Goal: Task Accomplishment & Management: Manage account settings

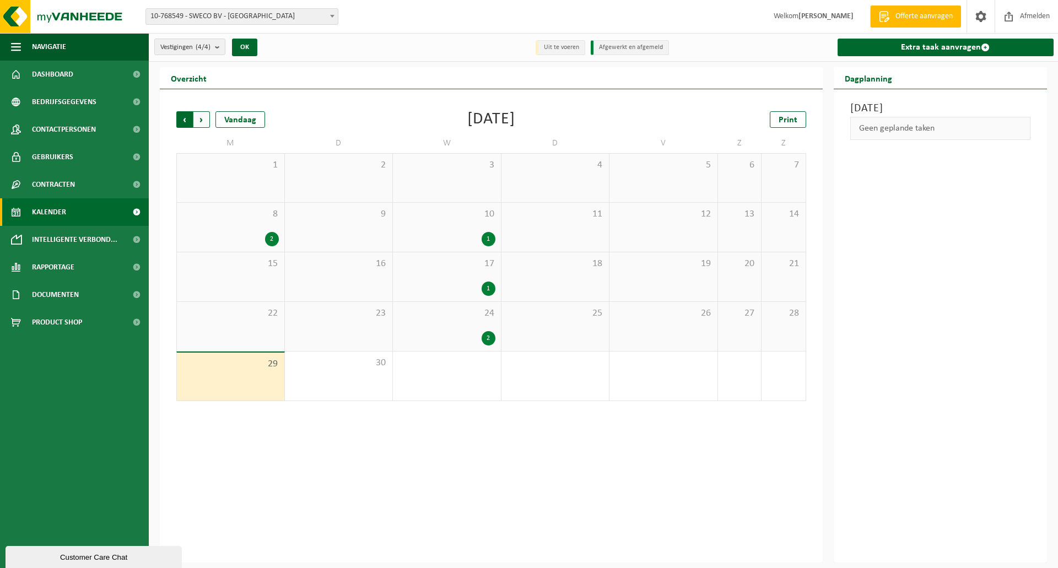
click at [206, 122] on span "Volgende" at bounding box center [201, 119] width 17 height 17
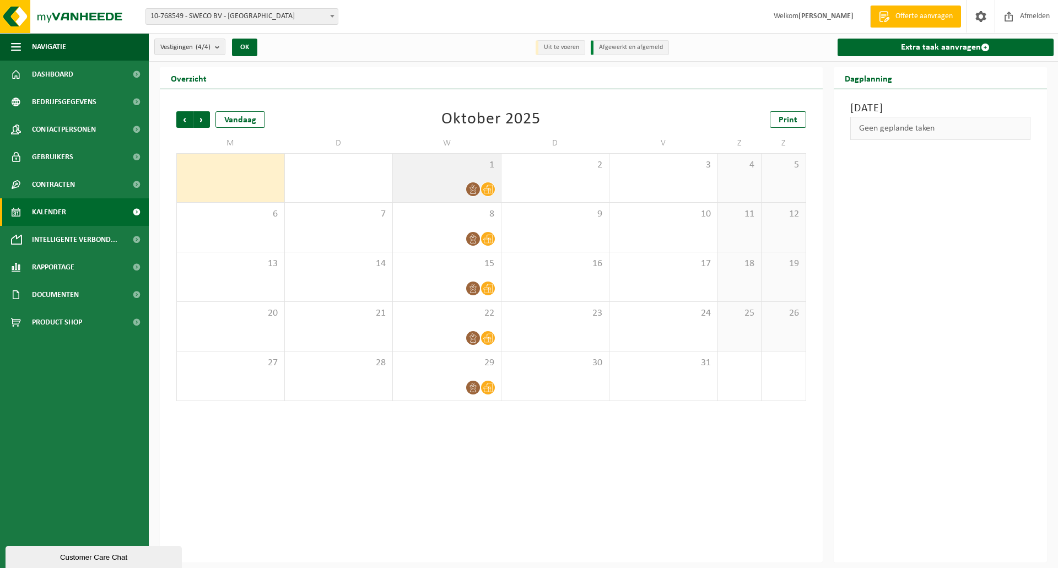
click at [486, 187] on icon at bounding box center [487, 189] width 9 height 9
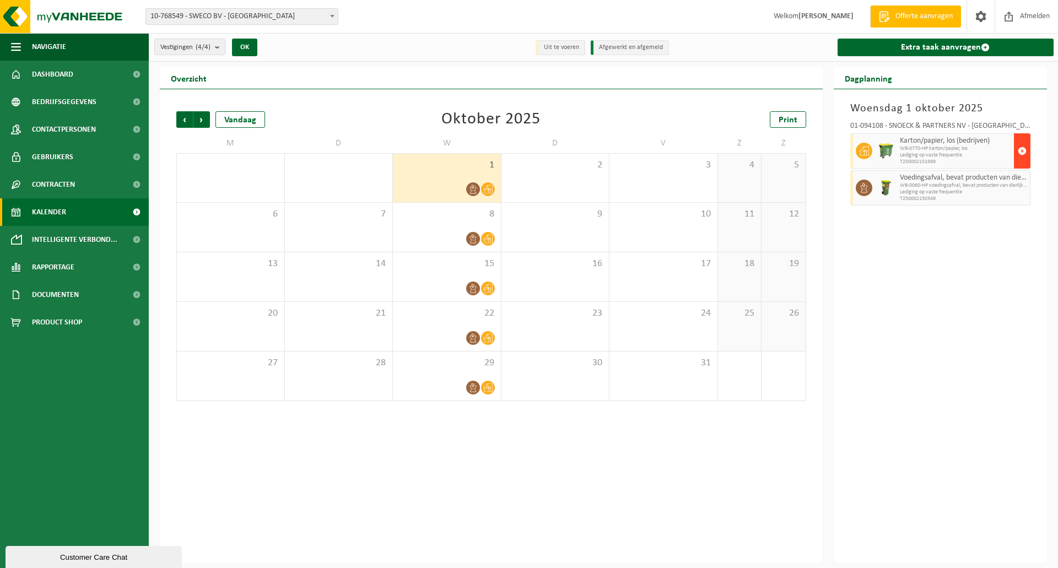
click at [1018, 145] on span "button" at bounding box center [1022, 151] width 9 height 22
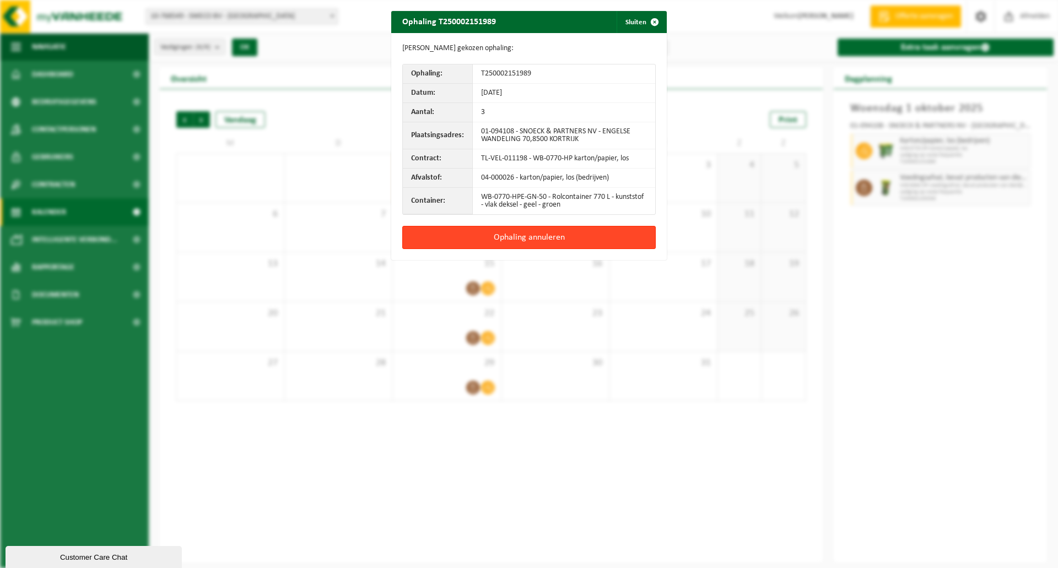
click at [588, 241] on button "Ophaling annuleren" at bounding box center [529, 237] width 254 height 23
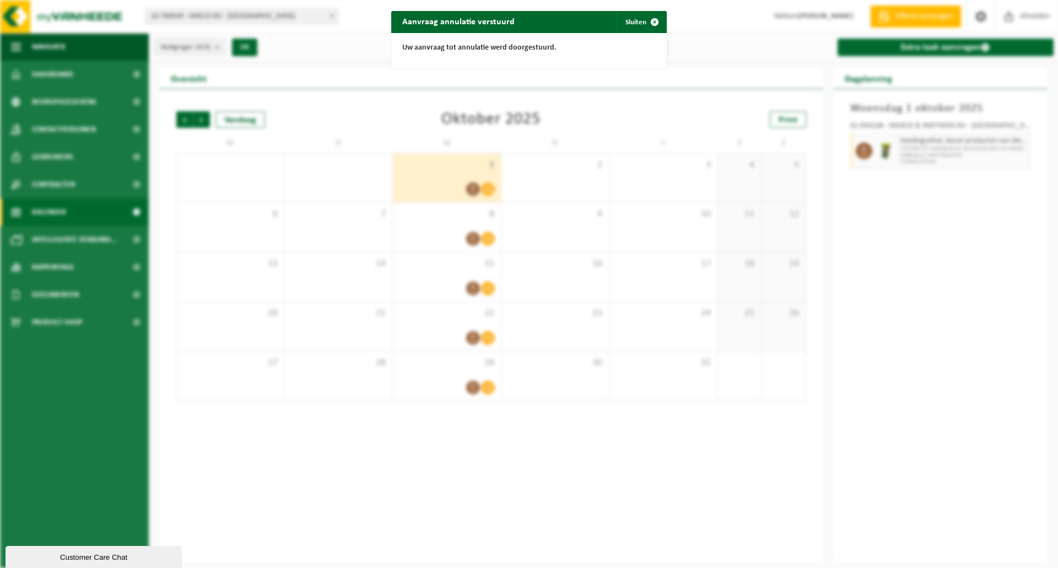
click at [486, 233] on div "Aanvraag annulatie verstuurd Sluiten Uw aanvraag tot annulatie werd doorgestuur…" at bounding box center [529, 284] width 1058 height 568
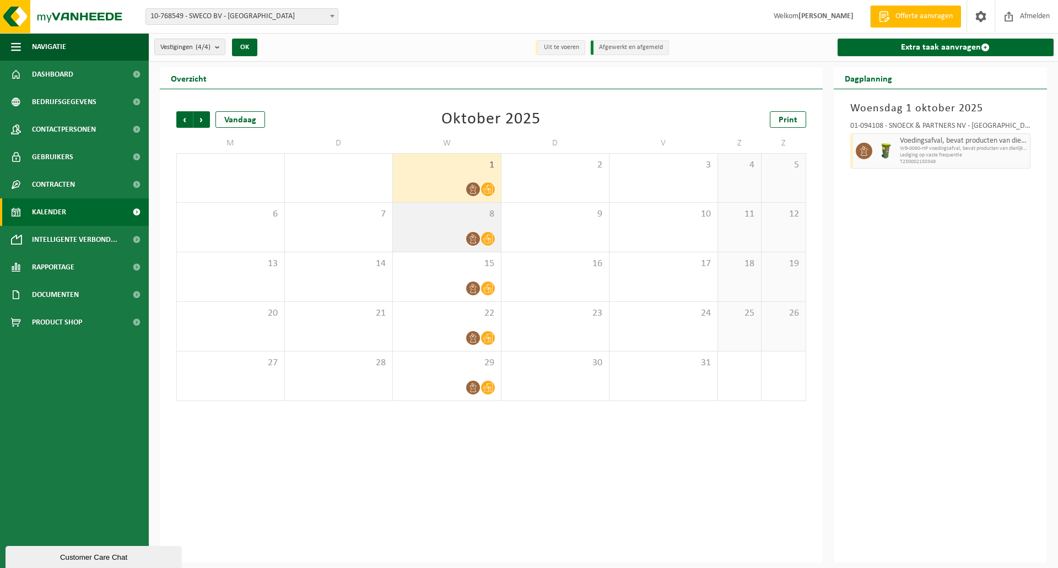
click at [492, 242] on icon at bounding box center [487, 239] width 9 height 9
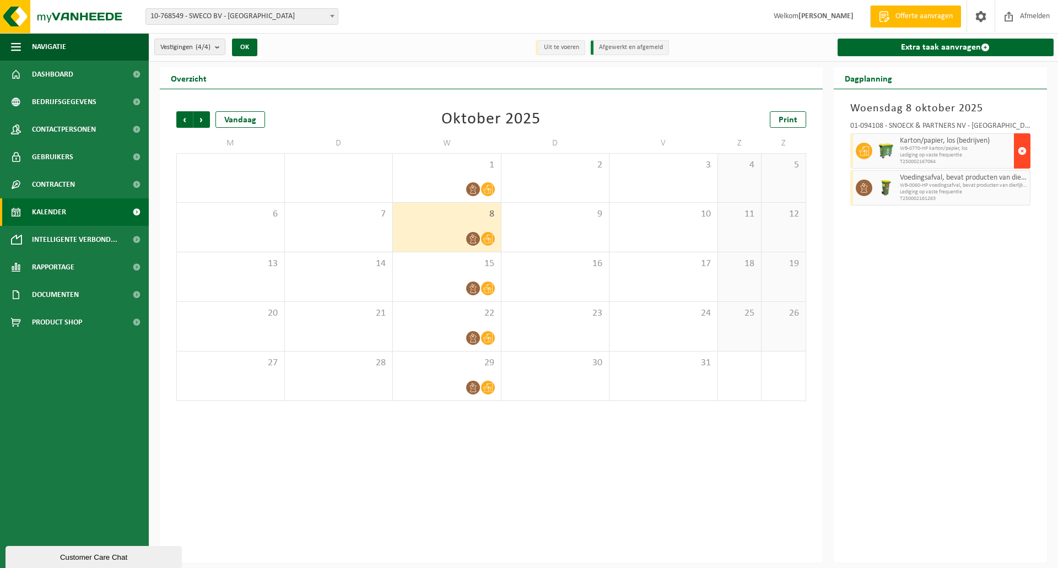
click at [1022, 151] on span "button" at bounding box center [1022, 151] width 9 height 22
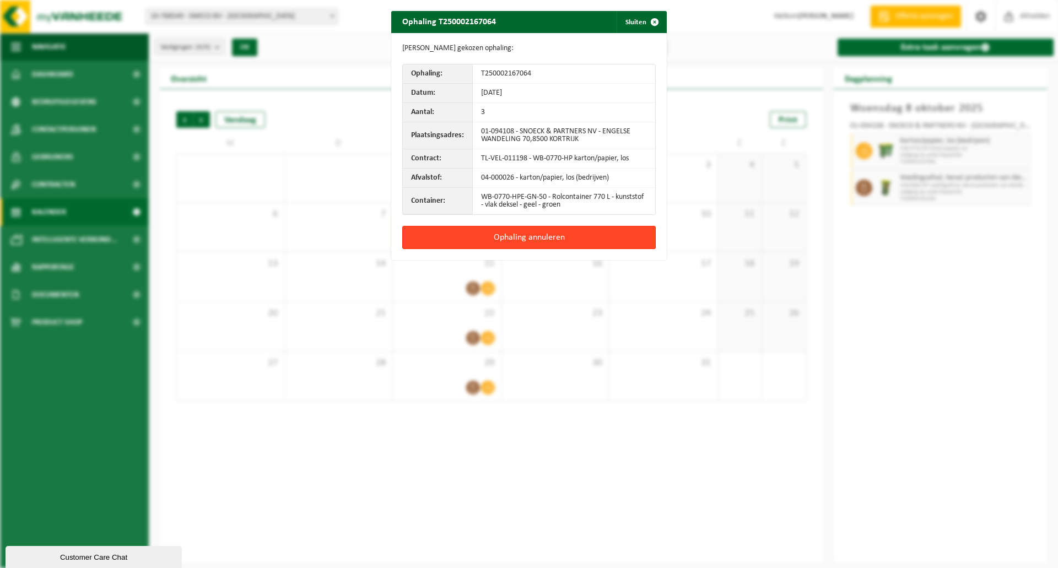
click at [604, 234] on button "Ophaling annuleren" at bounding box center [529, 237] width 254 height 23
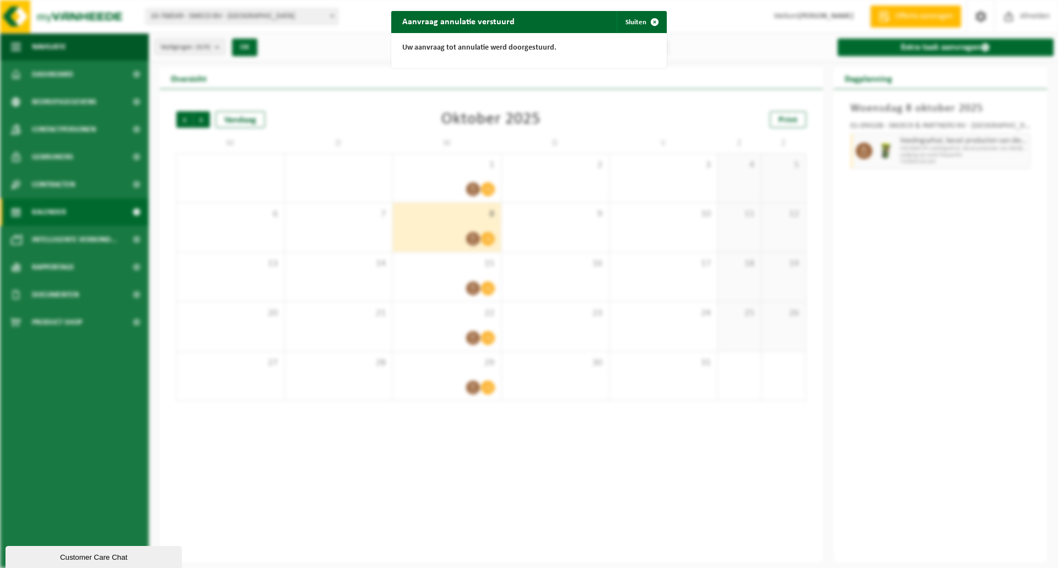
click at [183, 118] on div "Aanvraag annulatie verstuurd Sluiten Uw aanvraag tot annulatie werd doorgestuur…" at bounding box center [529, 284] width 1058 height 568
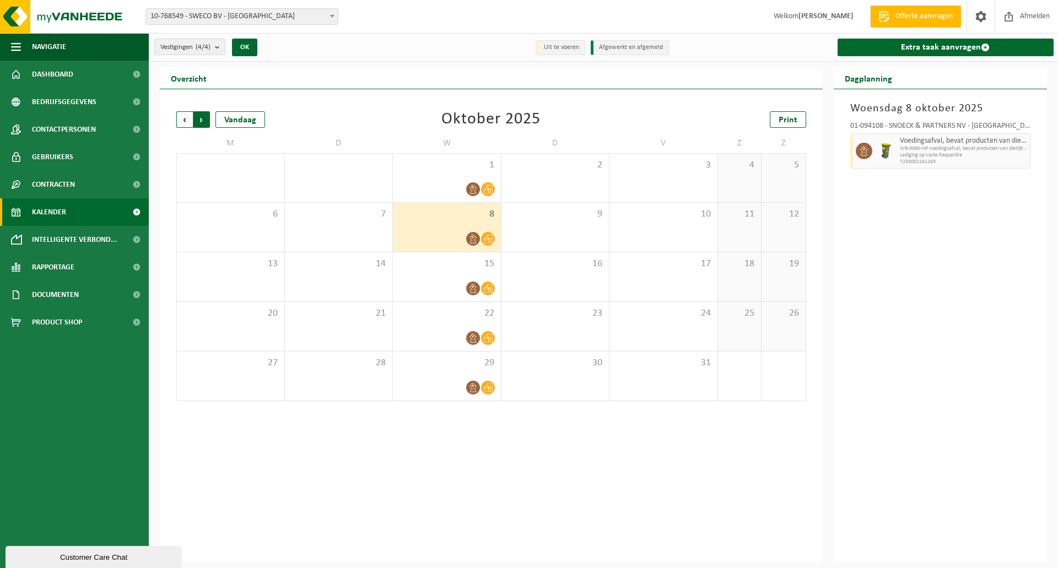
click at [182, 121] on span "Vorige" at bounding box center [184, 119] width 17 height 17
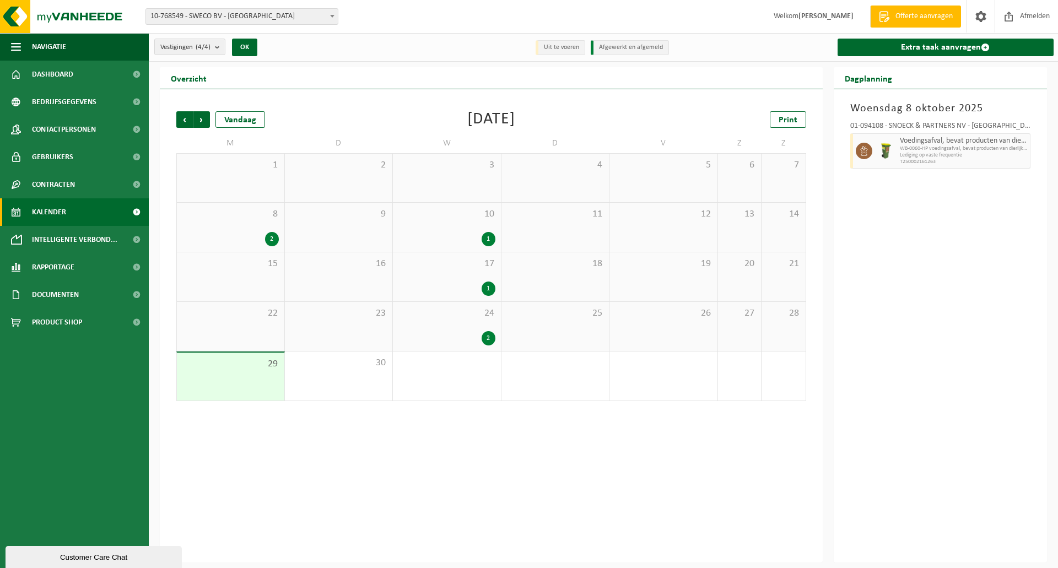
click at [182, 121] on span "Vorige" at bounding box center [184, 119] width 17 height 17
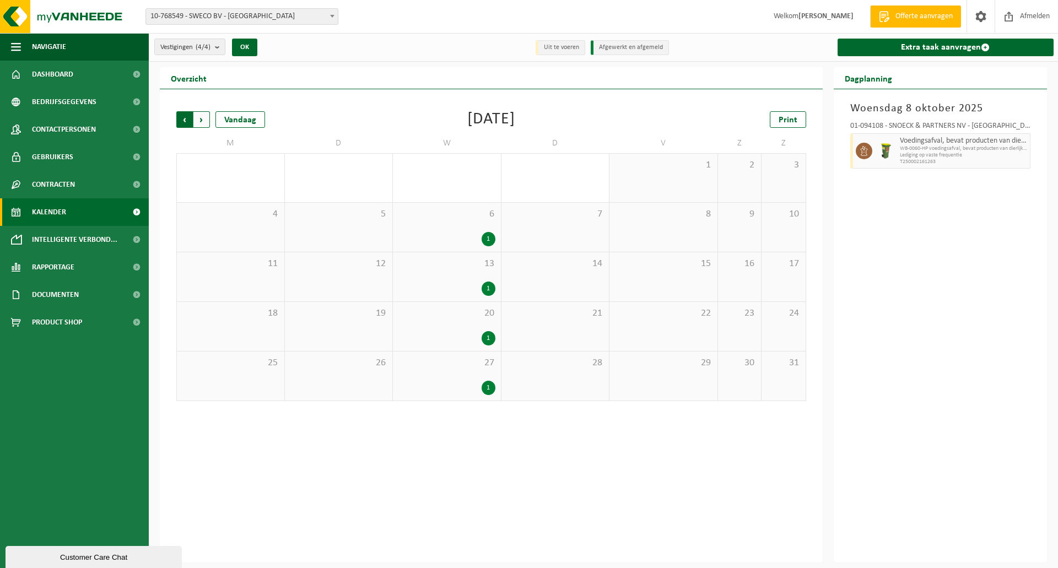
click at [200, 118] on span "Volgende" at bounding box center [201, 119] width 17 height 17
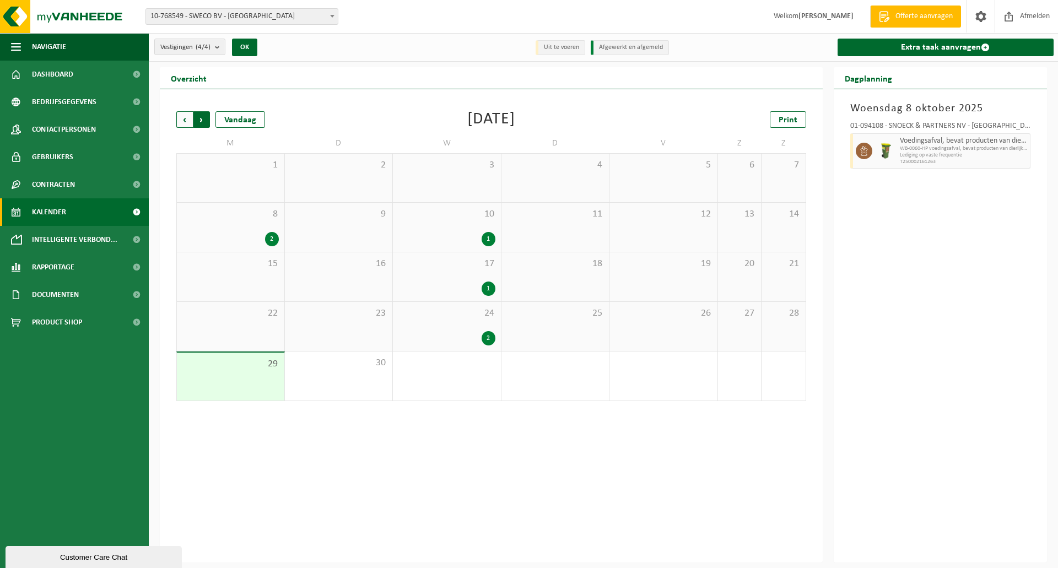
click at [191, 121] on span "Vorige" at bounding box center [184, 119] width 17 height 17
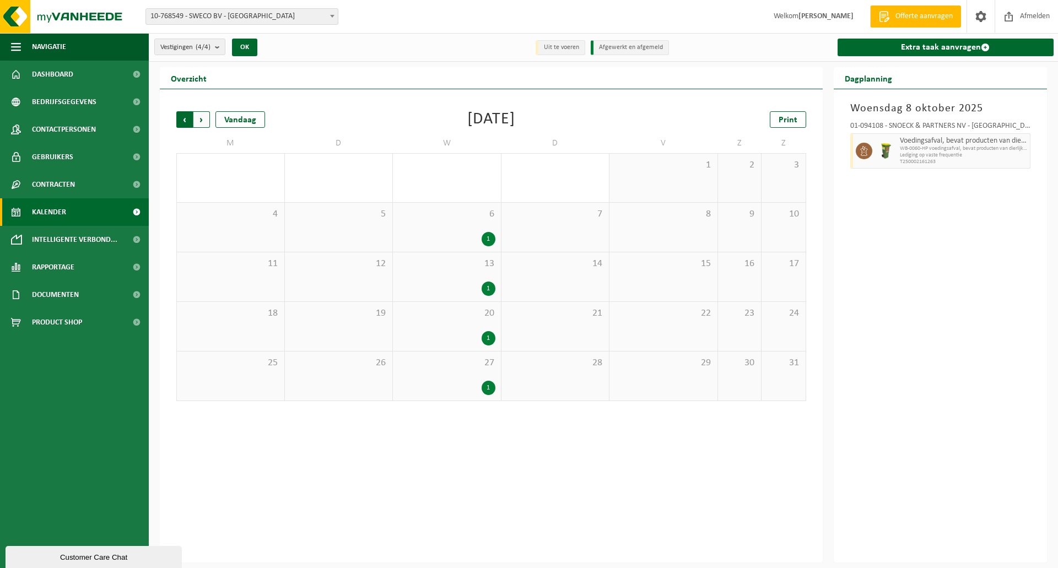
click at [203, 119] on span "Volgende" at bounding box center [201, 119] width 17 height 17
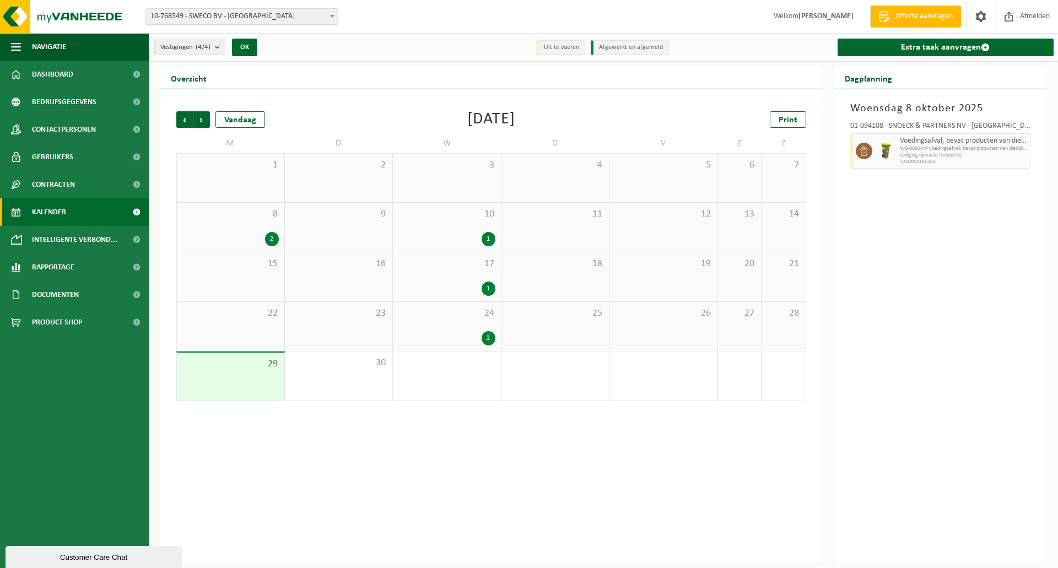
click at [479, 173] on div "3" at bounding box center [447, 178] width 108 height 48
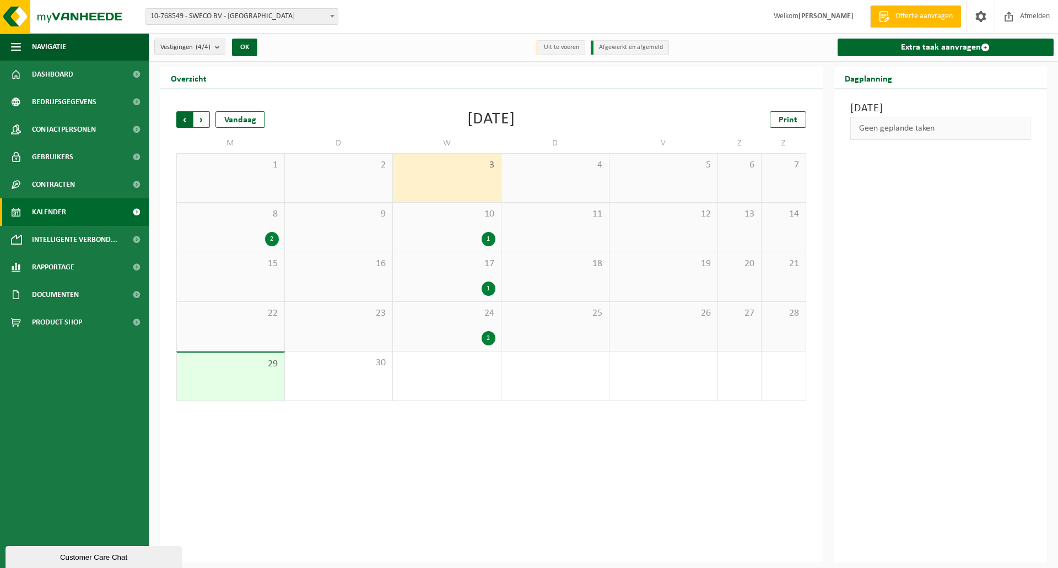
click at [200, 121] on span "Volgende" at bounding box center [201, 119] width 17 height 17
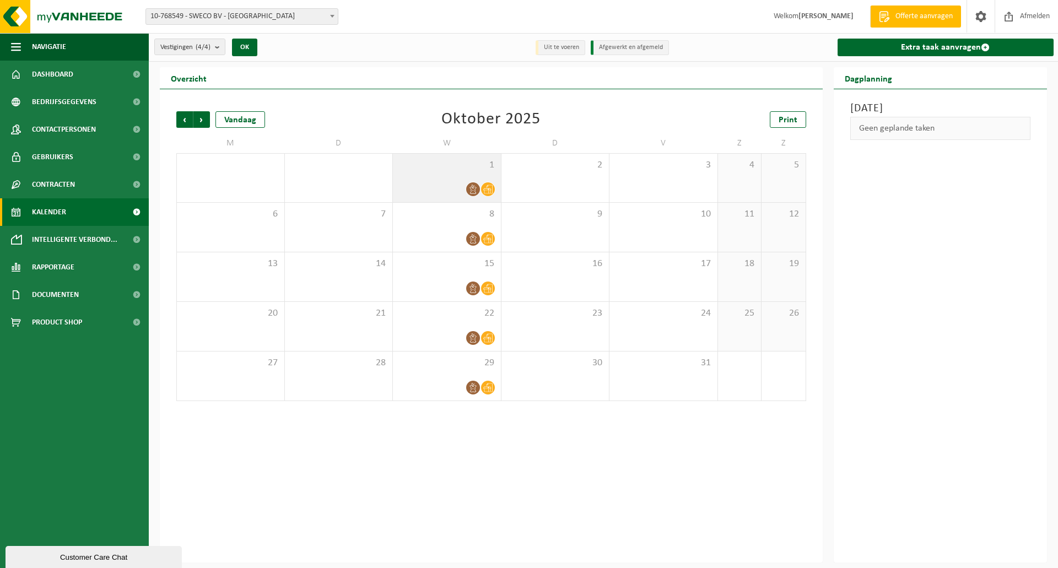
click at [465, 196] on div at bounding box center [446, 189] width 97 height 15
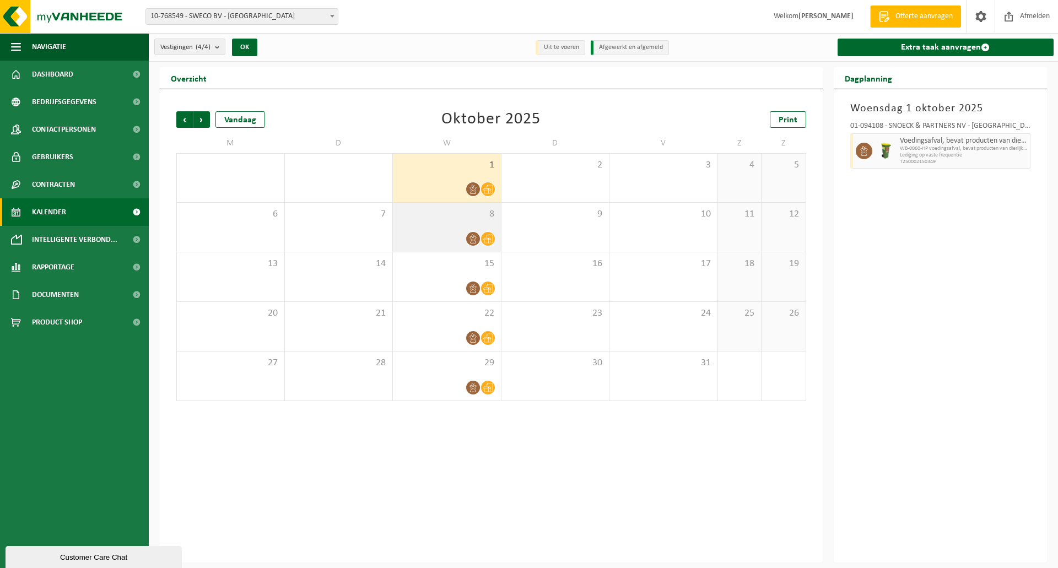
click at [451, 235] on div at bounding box center [446, 238] width 97 height 15
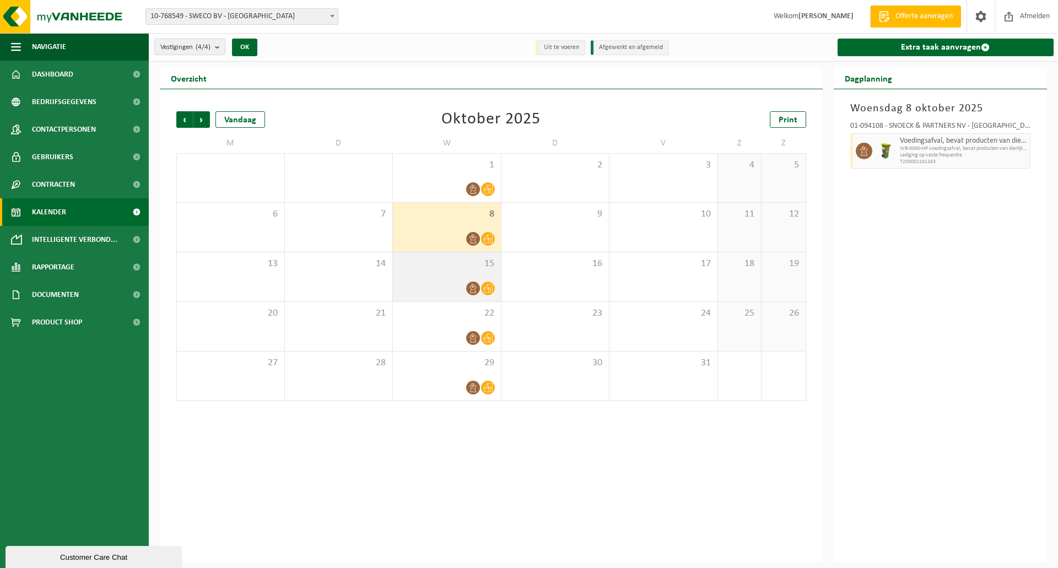
click at [439, 276] on div "15" at bounding box center [447, 276] width 108 height 49
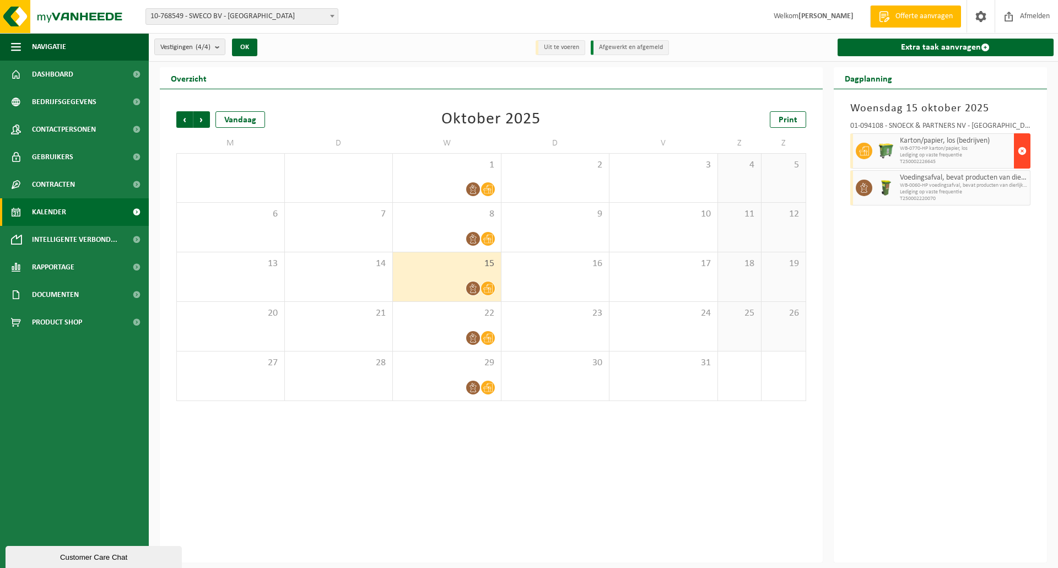
click at [1019, 146] on span "button" at bounding box center [1022, 151] width 9 height 22
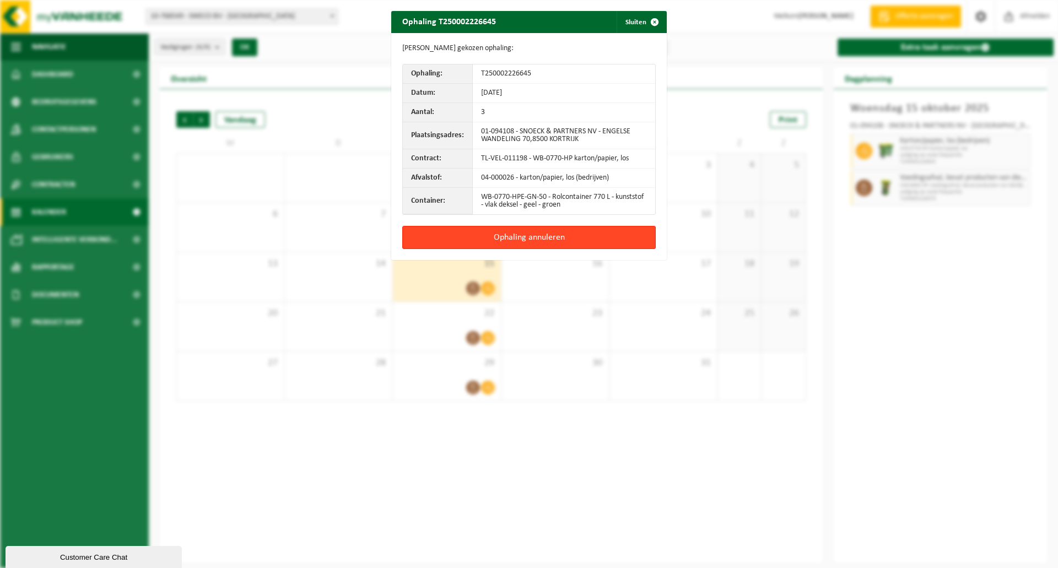
click at [499, 240] on button "Ophaling annuleren" at bounding box center [529, 237] width 254 height 23
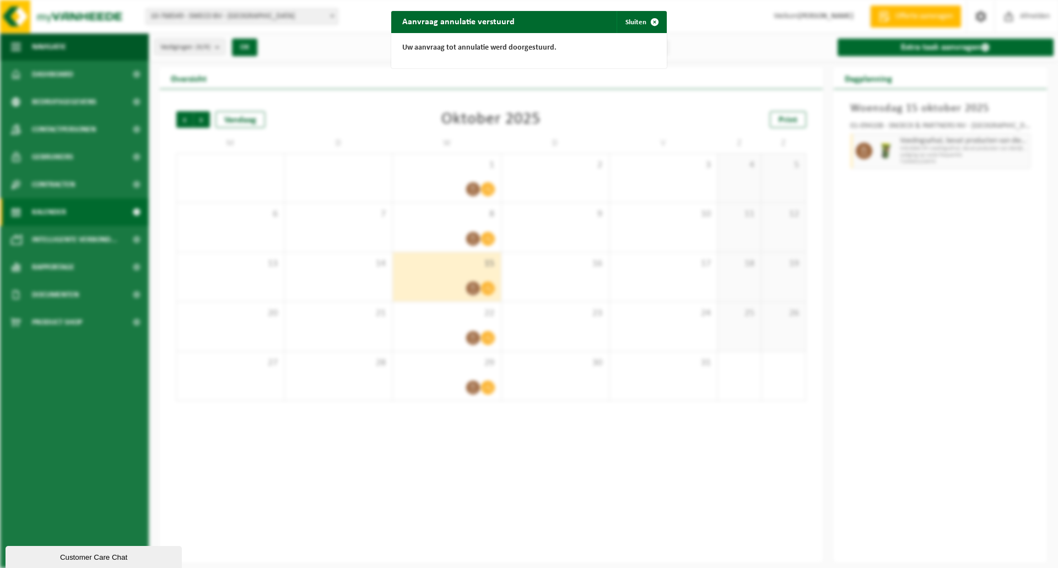
click at [445, 377] on div "Aanvraag annulatie verstuurd Sluiten Uw aanvraag tot annulatie werd doorgestuur…" at bounding box center [529, 284] width 1058 height 568
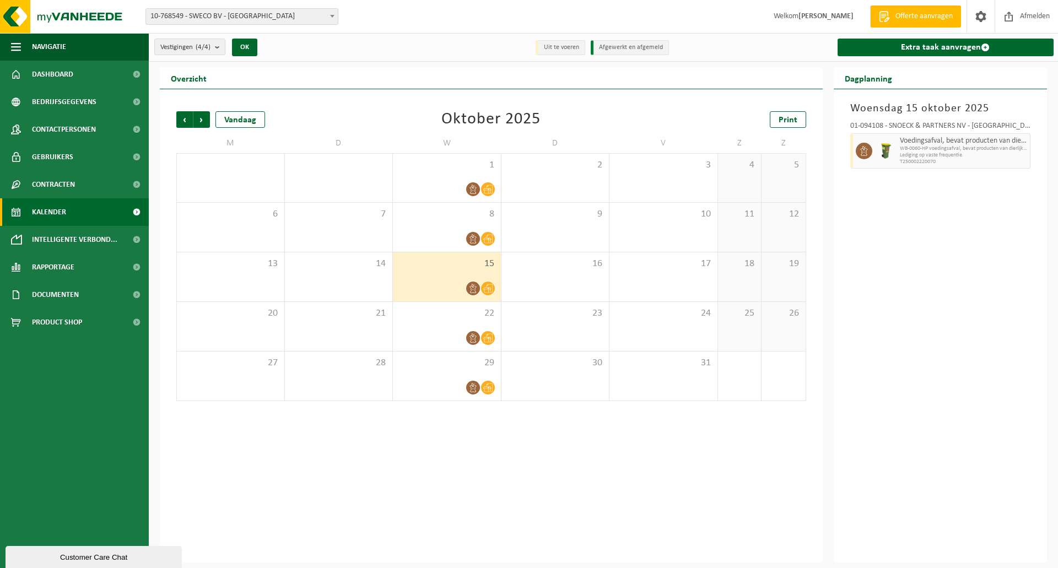
click at [445, 377] on div "29" at bounding box center [447, 376] width 108 height 49
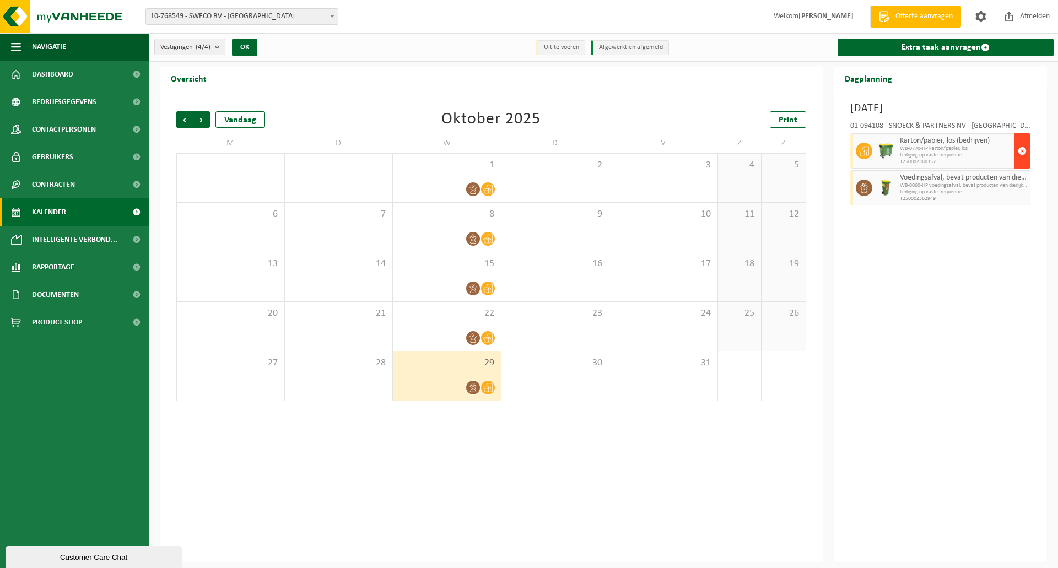
click at [1024, 142] on span "button" at bounding box center [1022, 151] width 9 height 22
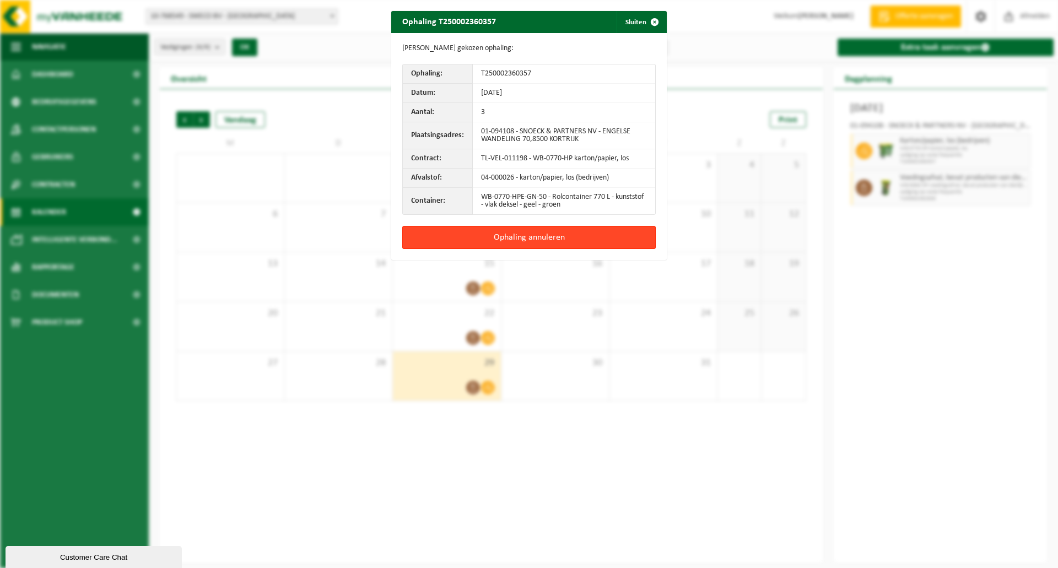
click at [600, 240] on button "Ophaling annuleren" at bounding box center [529, 237] width 254 height 23
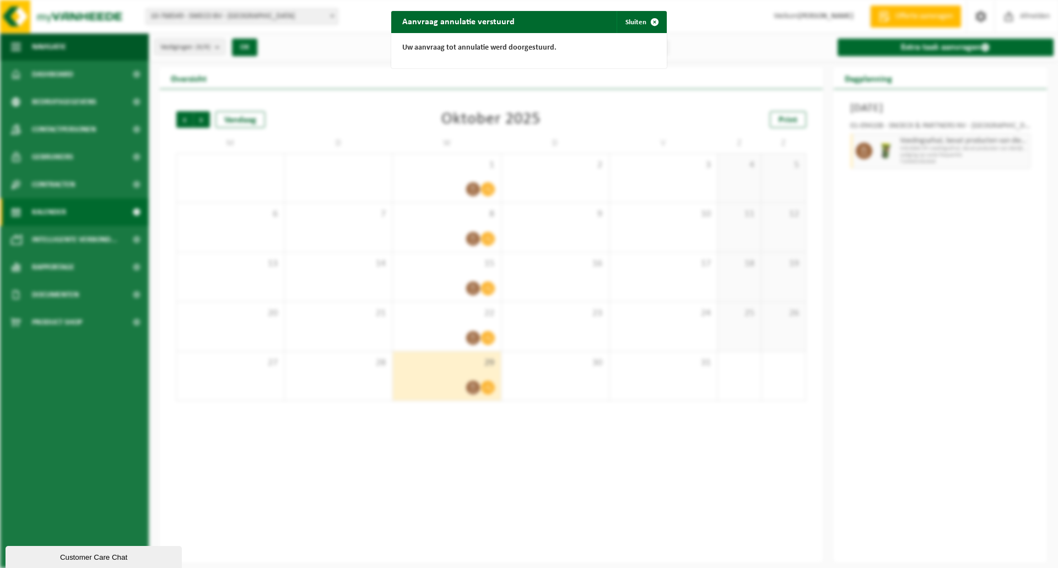
click at [661, 484] on div "Aanvraag annulatie verstuurd Sluiten Uw aanvraag tot annulatie werd doorgestuur…" at bounding box center [529, 284] width 1058 height 568
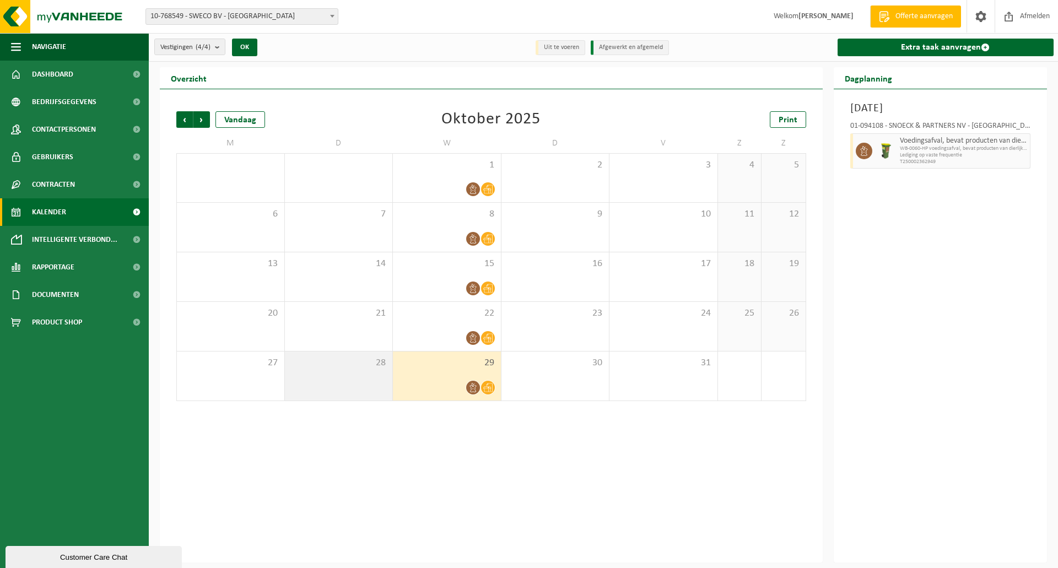
drag, startPoint x: 440, startPoint y: 439, endPoint x: 382, endPoint y: 366, distance: 93.4
click at [440, 439] on div "Vorige Volgende Vandaag Oktober 2025 Print M D W D V Z Z 29 30 1 2 3 4 5 6 7 8 …" at bounding box center [491, 325] width 663 height 473
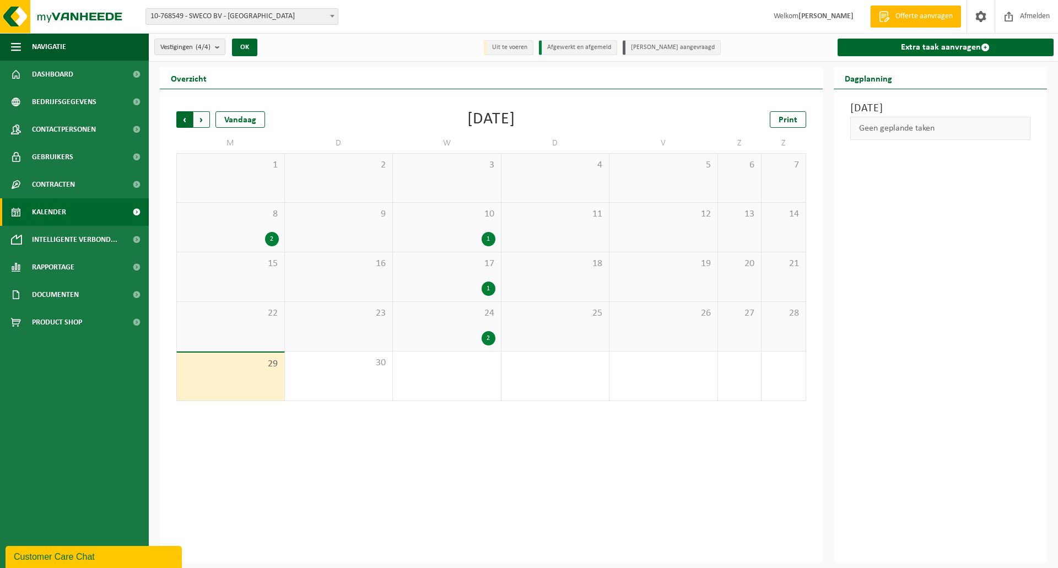
click at [207, 116] on span "Volgende" at bounding box center [201, 119] width 17 height 17
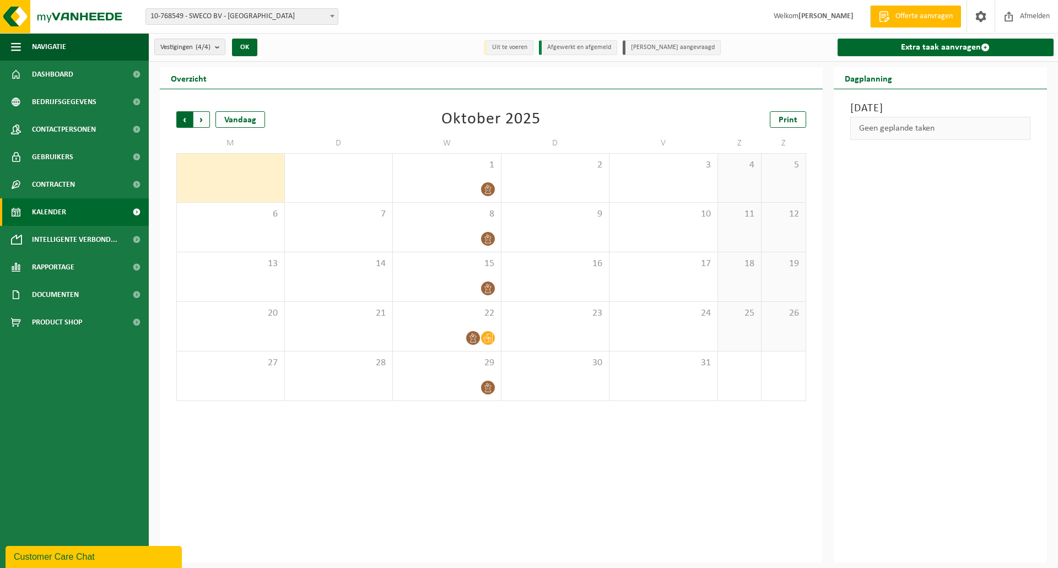
click at [200, 122] on span "Volgende" at bounding box center [201, 119] width 17 height 17
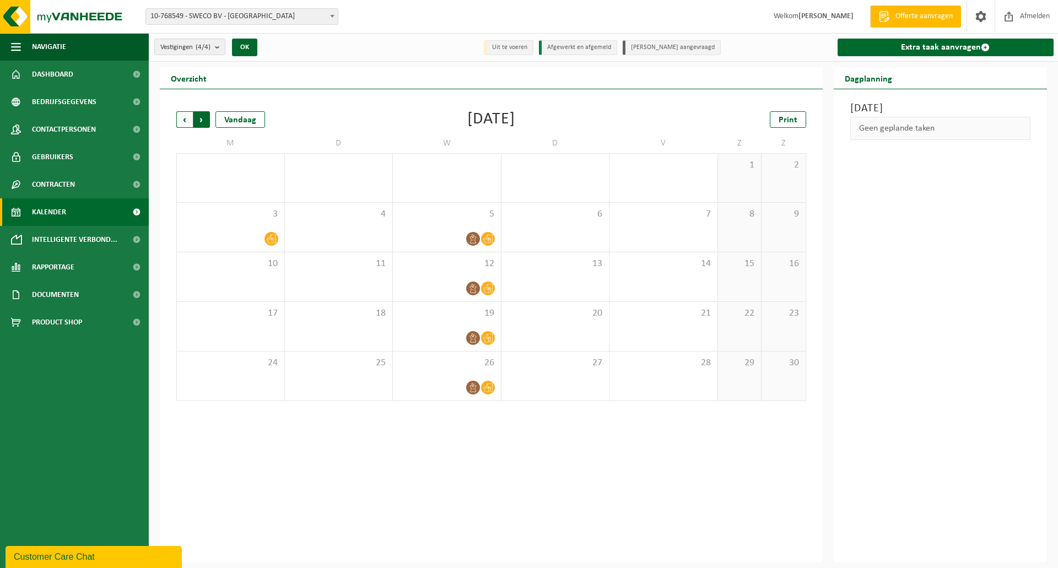
click at [188, 120] on span "Vorige" at bounding box center [184, 119] width 17 height 17
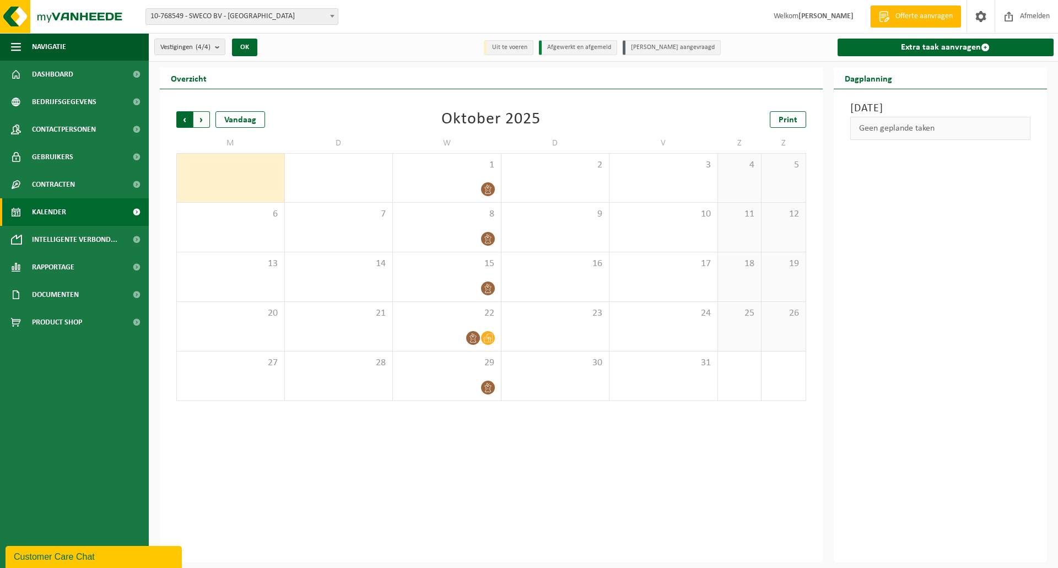
click at [200, 118] on span "Volgende" at bounding box center [201, 119] width 17 height 17
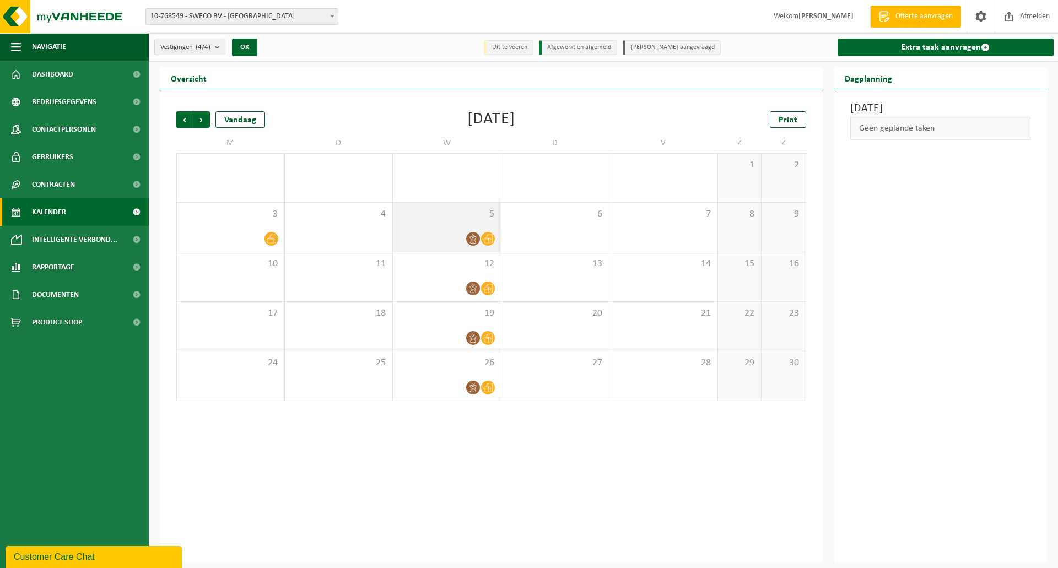
click at [443, 241] on div at bounding box center [446, 238] width 97 height 15
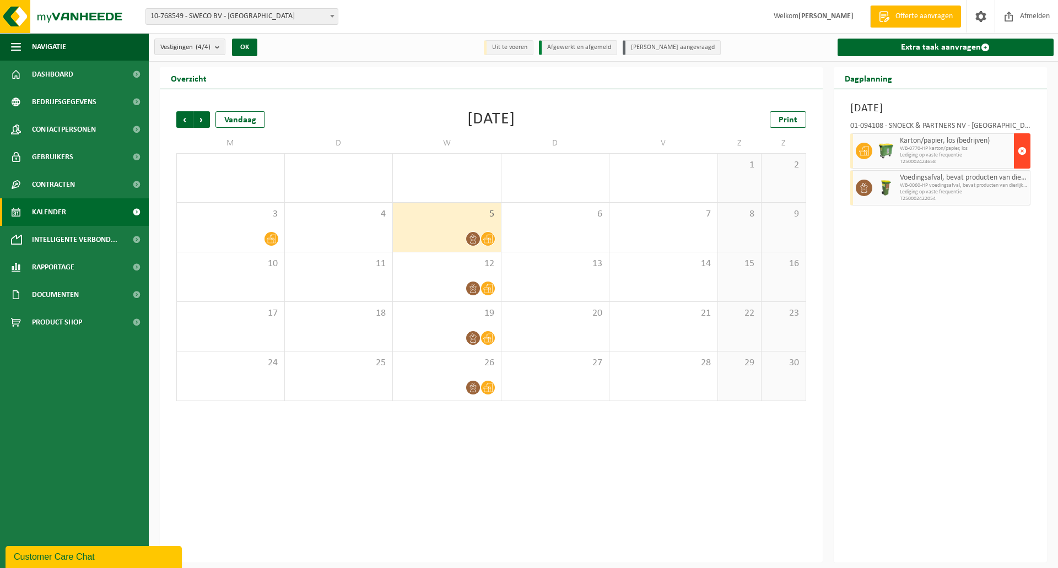
click at [1026, 151] on span "button" at bounding box center [1022, 151] width 9 height 22
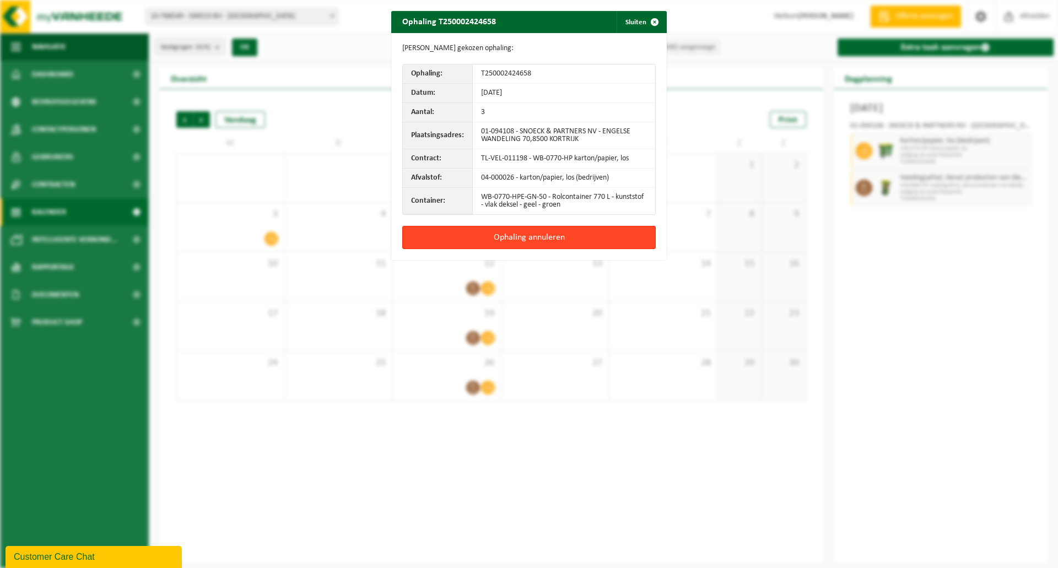
click at [553, 239] on button "Ophaling annuleren" at bounding box center [529, 237] width 254 height 23
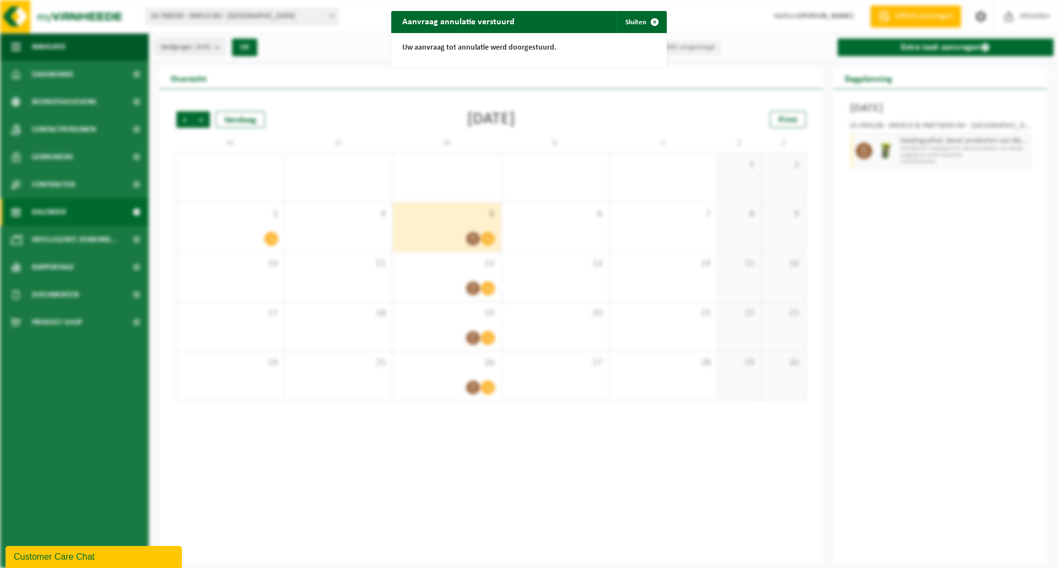
click at [433, 291] on div "Aanvraag annulatie verstuurd Sluiten Uw aanvraag tot annulatie werd doorgestuur…" at bounding box center [529, 284] width 1058 height 568
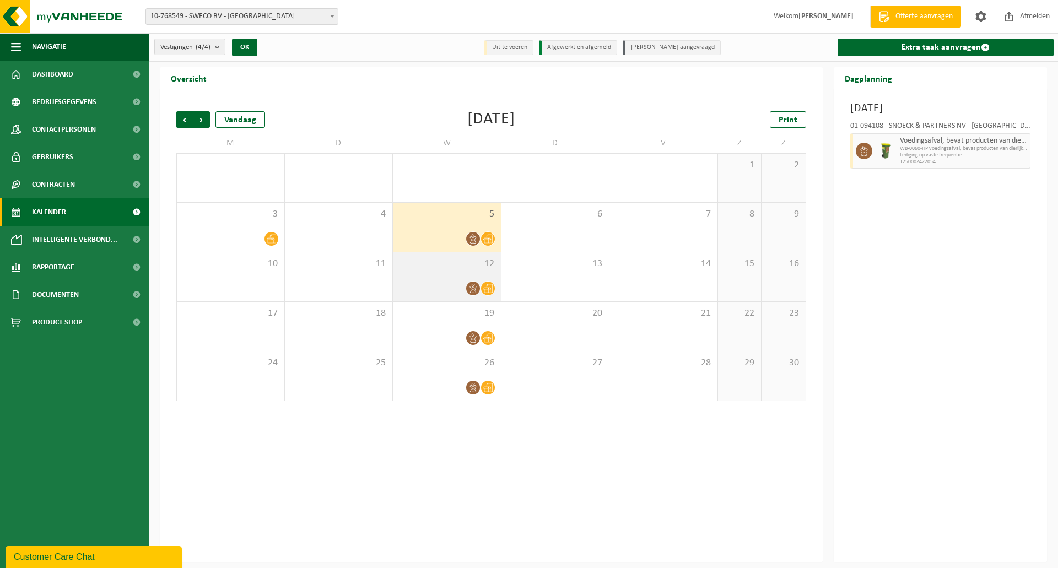
click at [451, 281] on div at bounding box center [446, 288] width 97 height 15
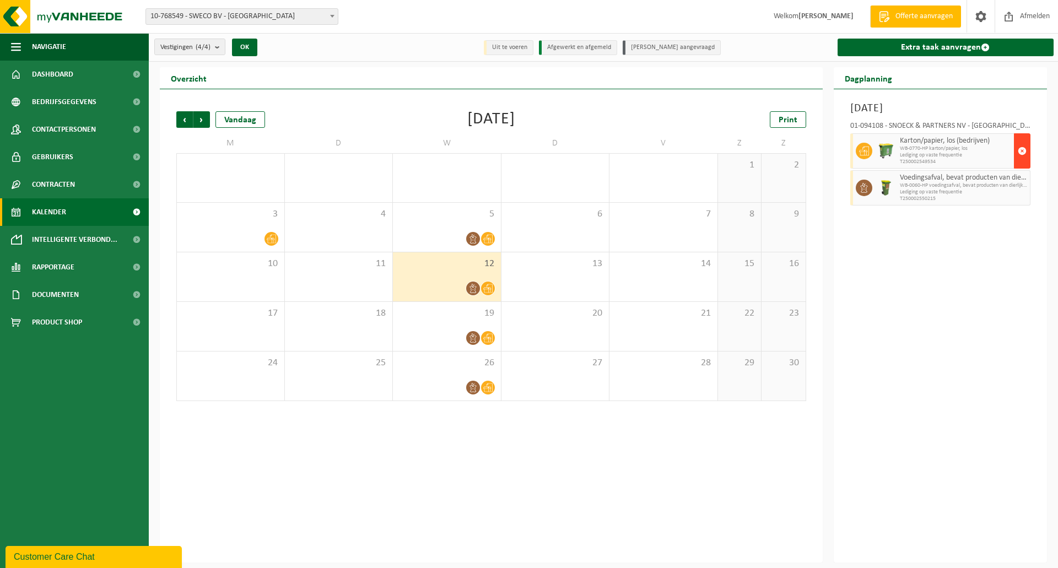
click at [1027, 152] on button "button" at bounding box center [1022, 150] width 17 height 35
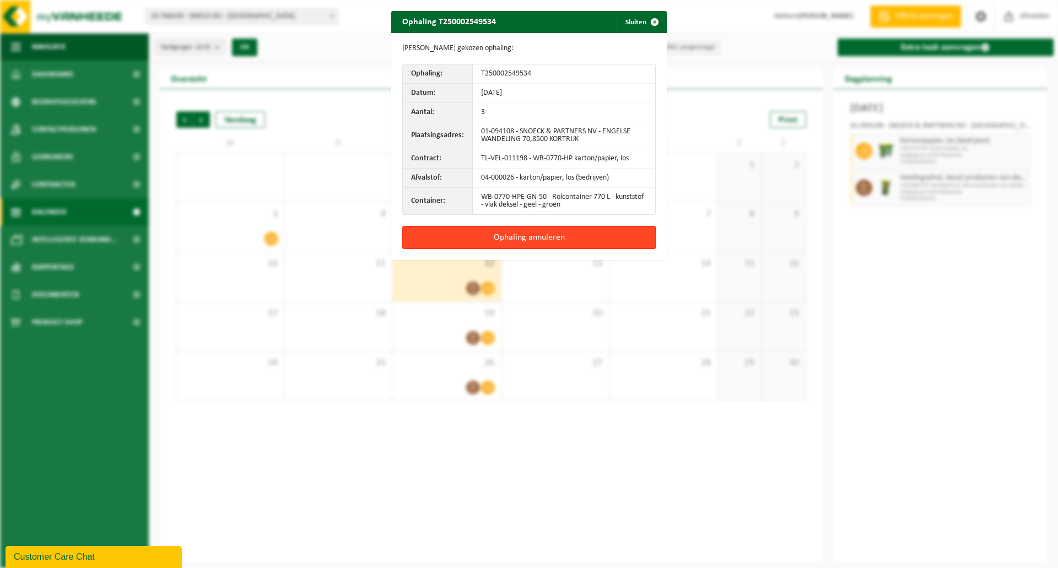
click at [583, 231] on button "Ophaling annuleren" at bounding box center [529, 237] width 254 height 23
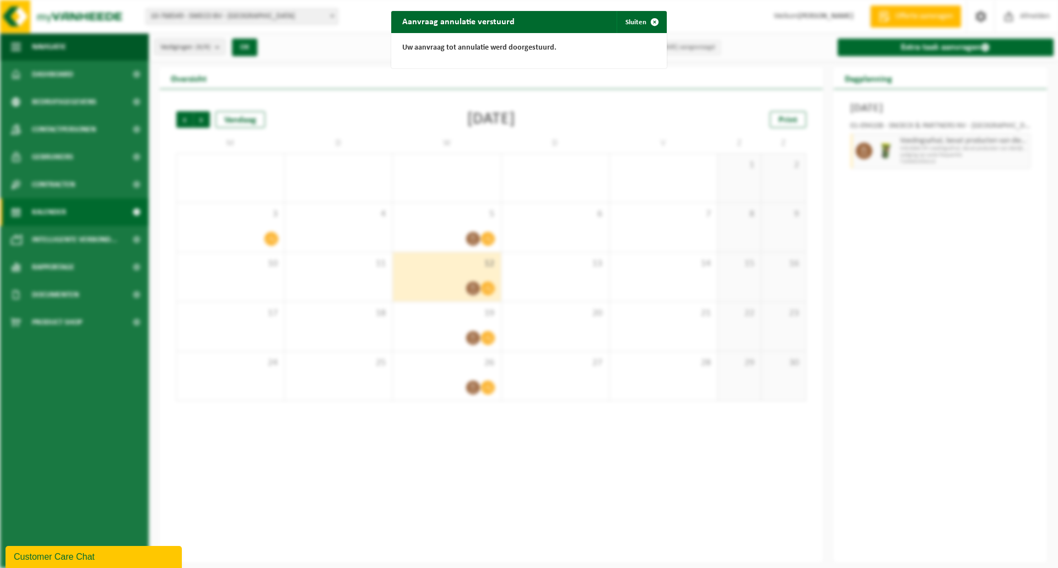
click at [422, 378] on div "Aanvraag annulatie verstuurd Sluiten Uw aanvraag tot annulatie werd doorgestuur…" at bounding box center [529, 284] width 1058 height 568
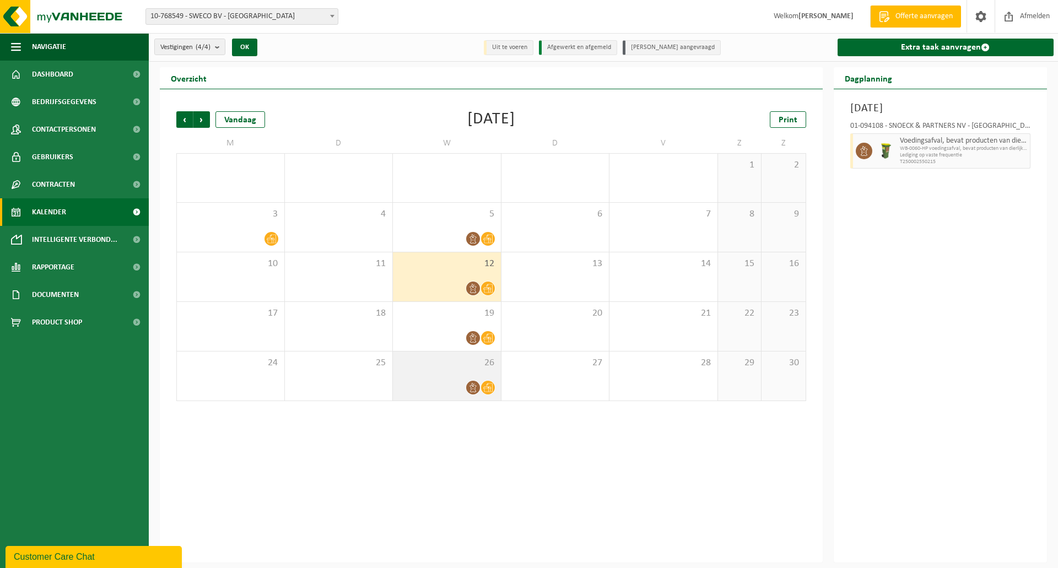
click at [433, 379] on div "26" at bounding box center [447, 376] width 108 height 49
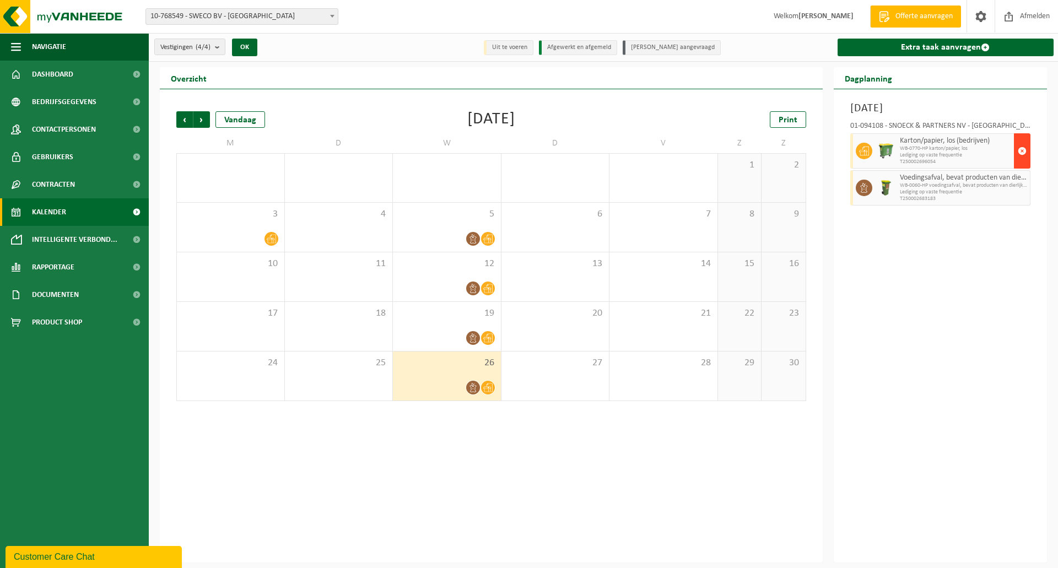
click at [1021, 152] on span "button" at bounding box center [1022, 151] width 9 height 22
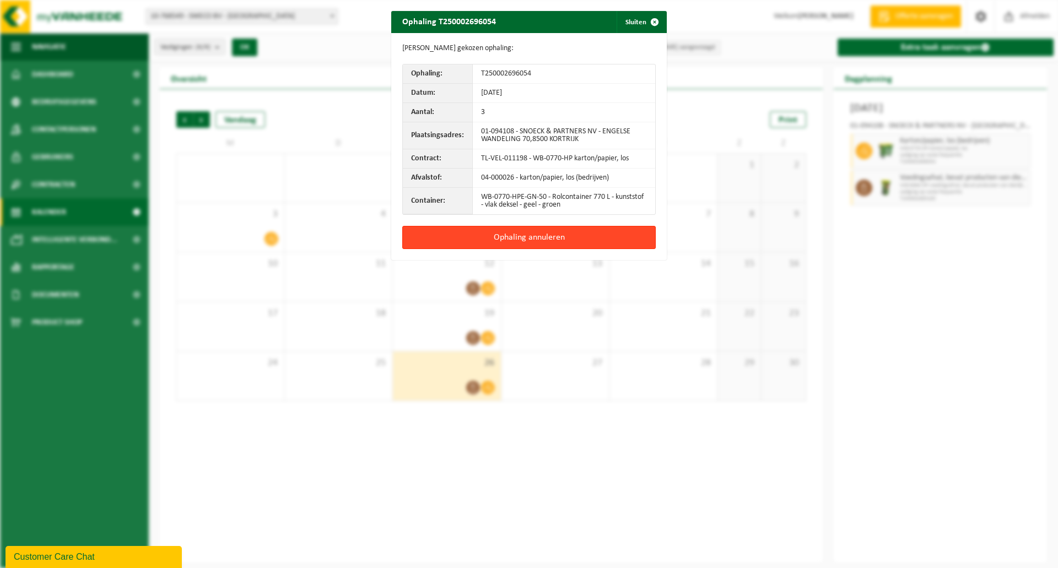
click at [599, 243] on button "Ophaling annuleren" at bounding box center [529, 237] width 254 height 23
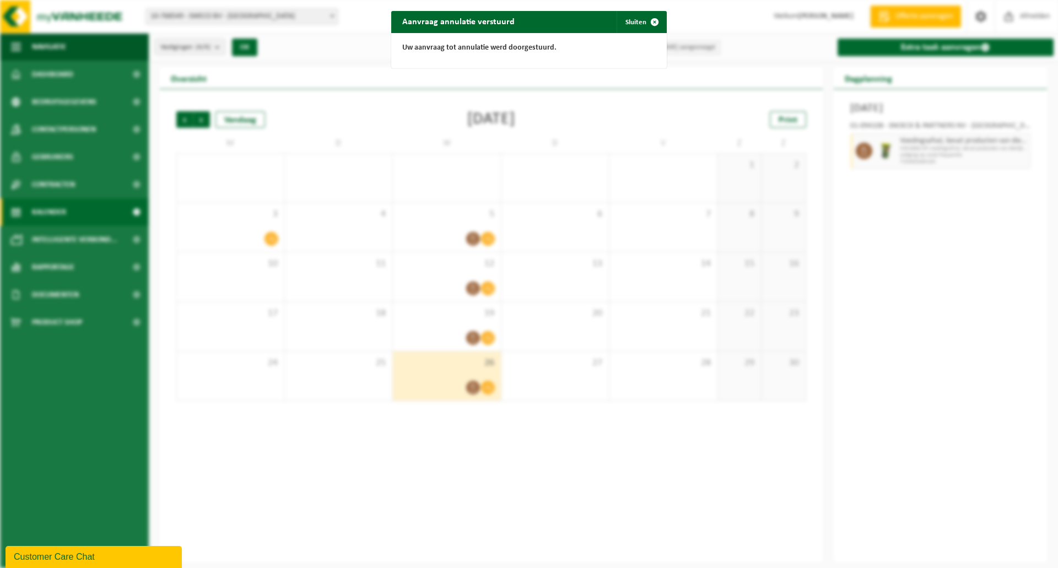
click at [581, 470] on div "Aanvraag annulatie verstuurd Sluiten Uw aanvraag tot annulatie werd doorgestuur…" at bounding box center [529, 284] width 1058 height 568
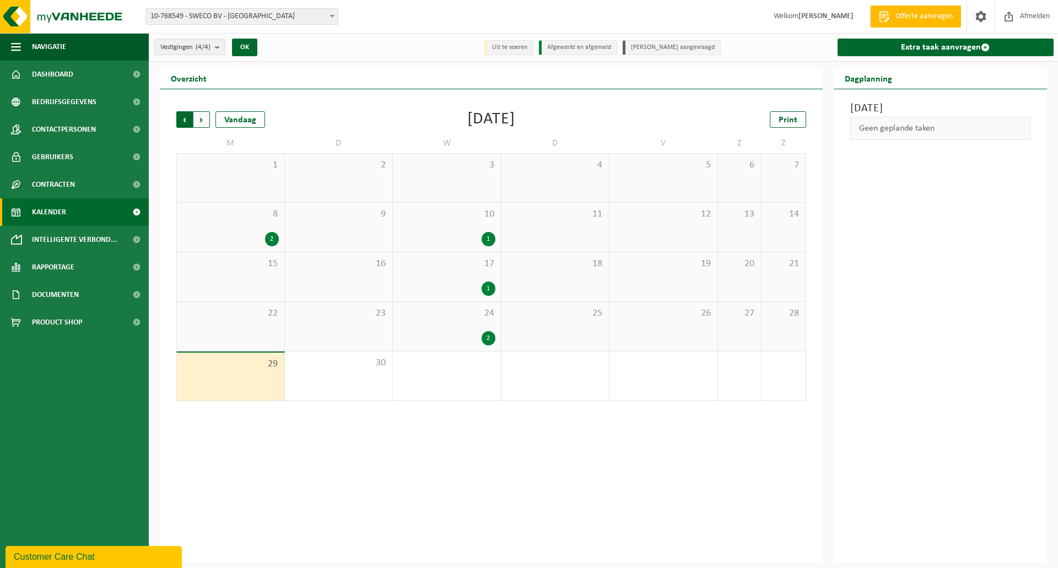
click at [199, 117] on span "Volgende" at bounding box center [201, 119] width 17 height 17
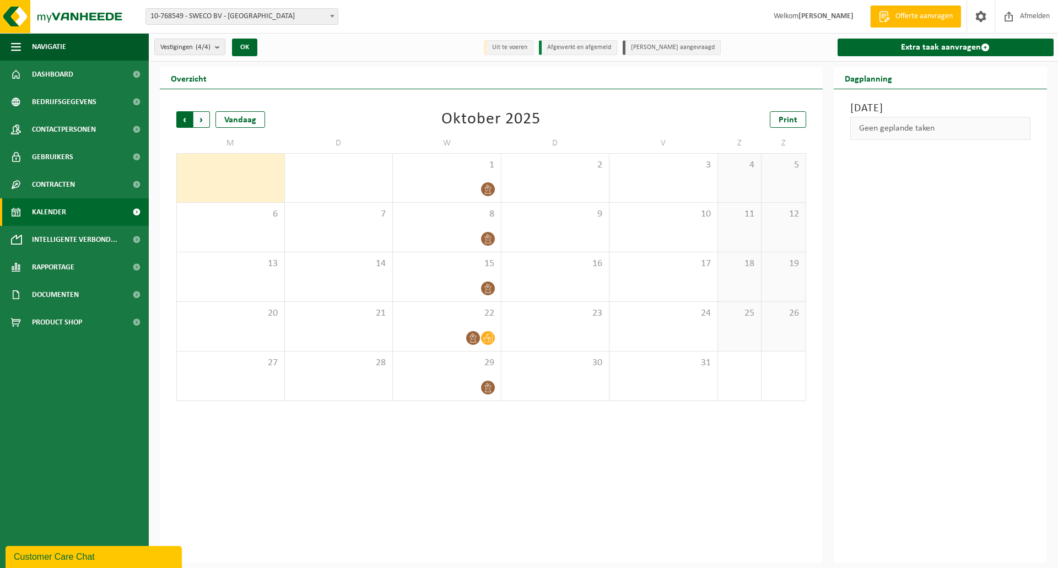
click at [202, 116] on span "Volgende" at bounding box center [201, 119] width 17 height 17
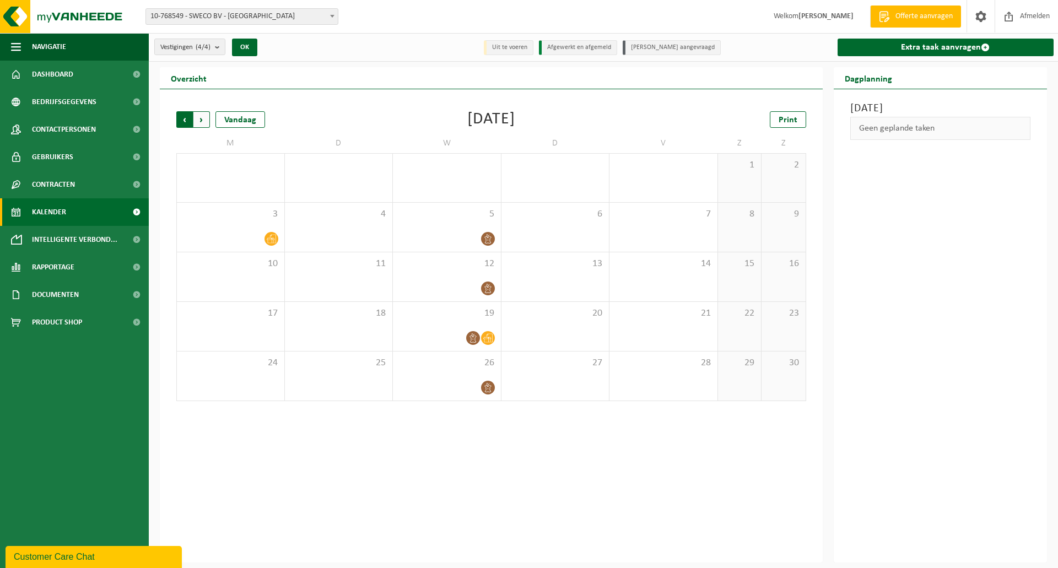
click at [202, 120] on span "Volgende" at bounding box center [201, 119] width 17 height 17
click at [188, 120] on span "Vorige" at bounding box center [184, 119] width 17 height 17
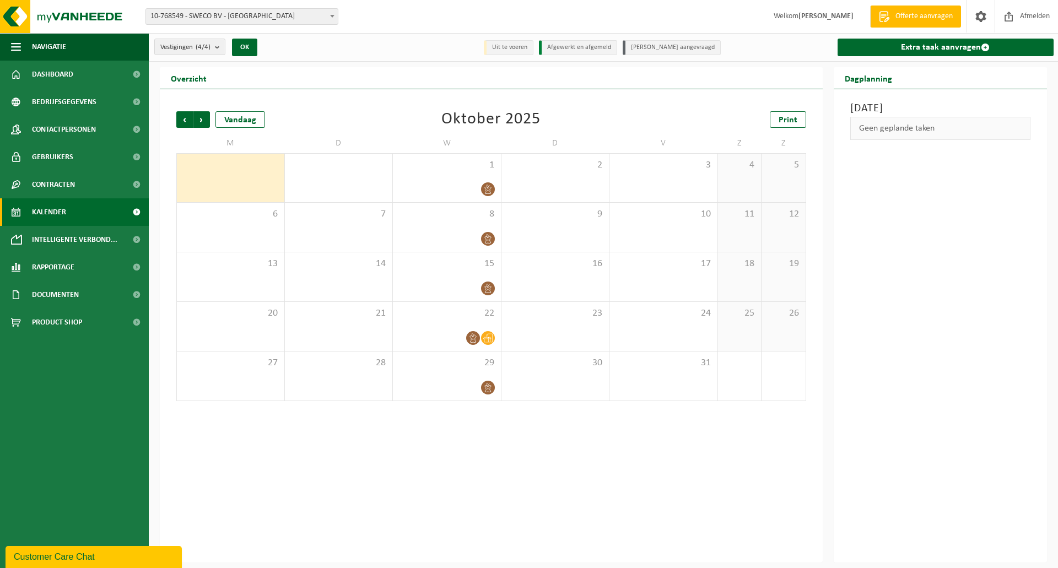
click at [188, 120] on span "Vorige" at bounding box center [184, 119] width 17 height 17
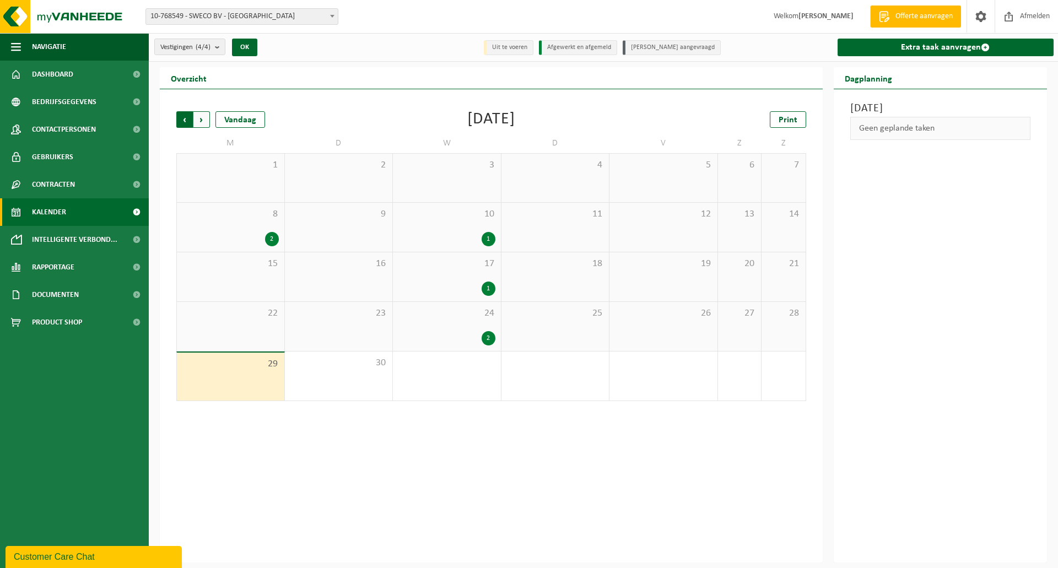
click at [207, 121] on span "Volgende" at bounding box center [201, 119] width 17 height 17
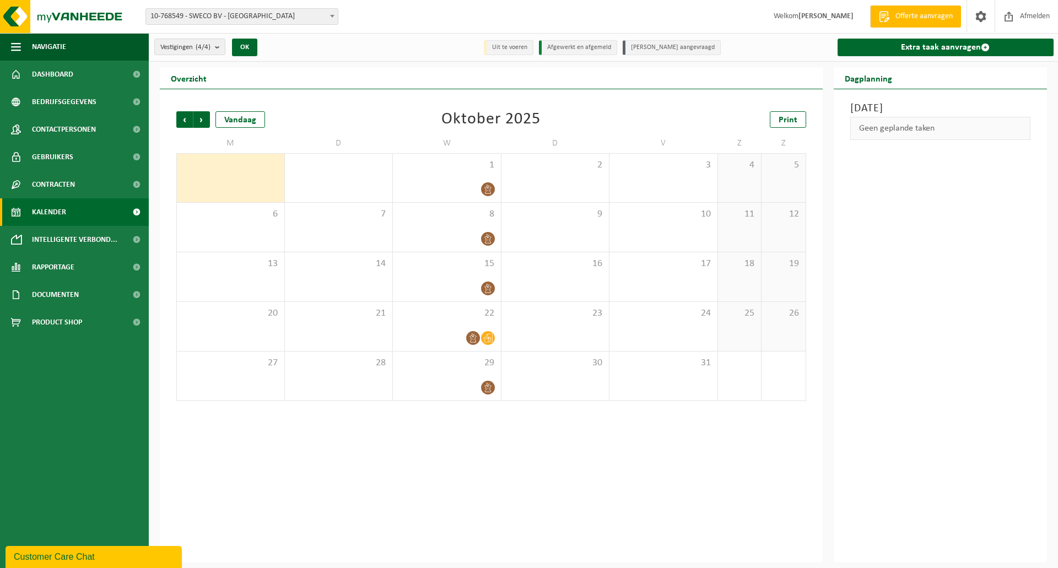
click at [207, 121] on span "Volgende" at bounding box center [201, 119] width 17 height 17
